Goal: Task Accomplishment & Management: Complete application form

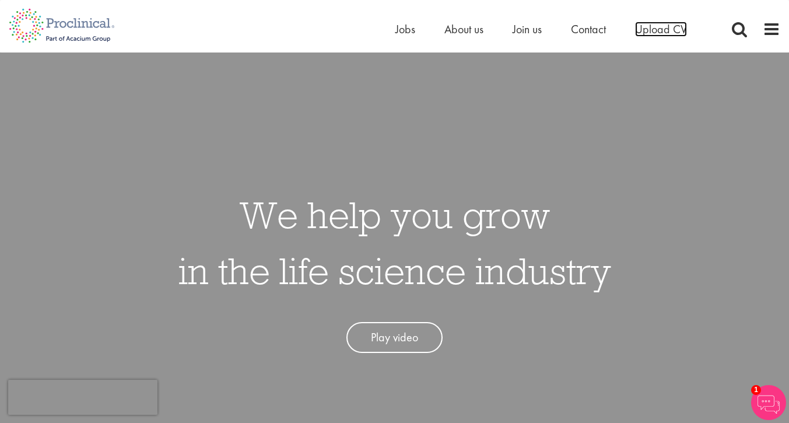
click at [683, 23] on span "Upload CV" at bounding box center [661, 29] width 52 height 15
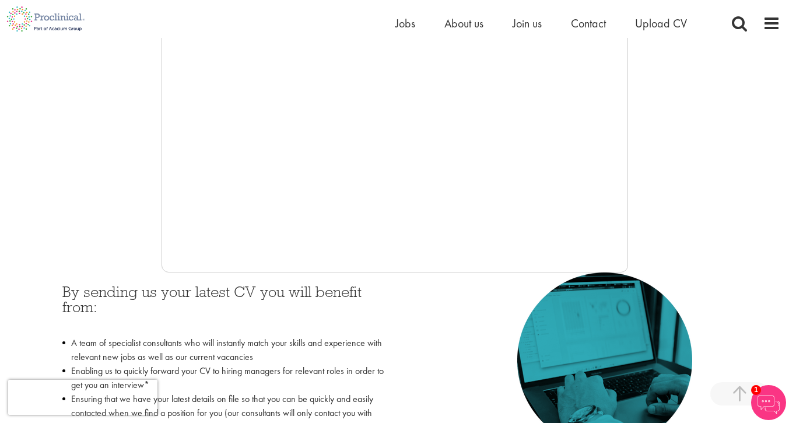
scroll to position [323, 0]
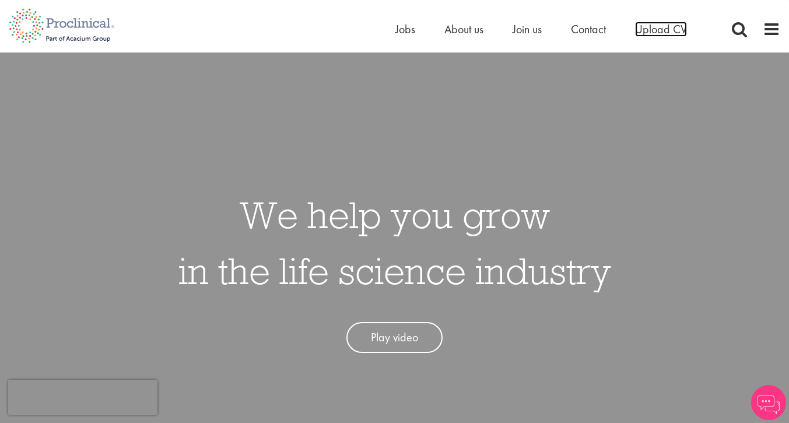
click at [649, 27] on span "Upload CV" at bounding box center [661, 29] width 52 height 15
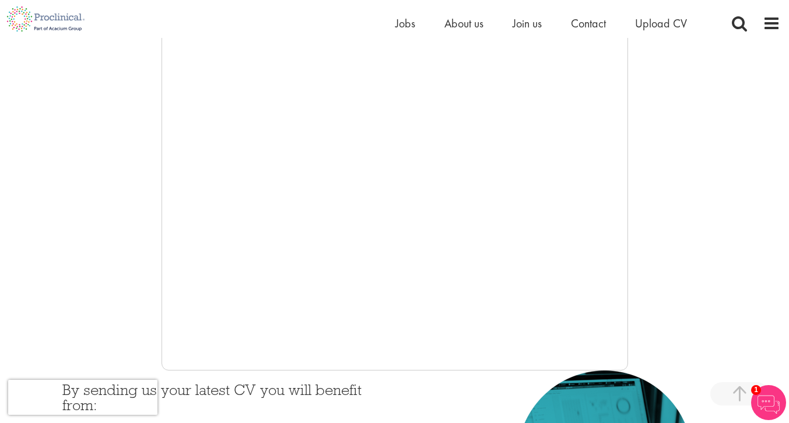
scroll to position [223, 0]
